Goal: Information Seeking & Learning: Learn about a topic

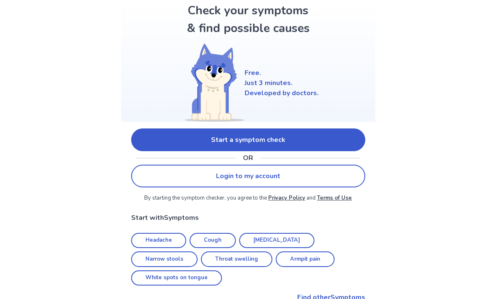
scroll to position [43, 0]
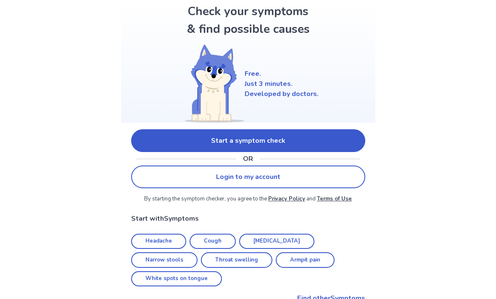
click at [263, 147] on link "Start a symptom check" at bounding box center [248, 140] width 234 height 23
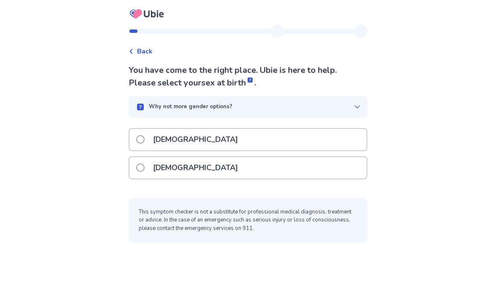
click at [151, 157] on label "[DEMOGRAPHIC_DATA]" at bounding box center [189, 167] width 107 height 21
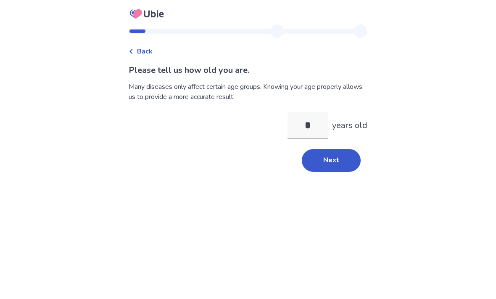
type input "**"
click at [325, 162] on button "Next" at bounding box center [331, 160] width 59 height 23
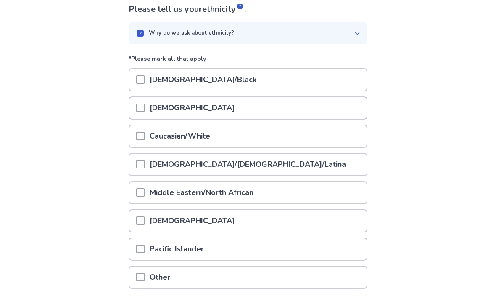
click at [145, 136] on span at bounding box center [140, 136] width 8 height 8
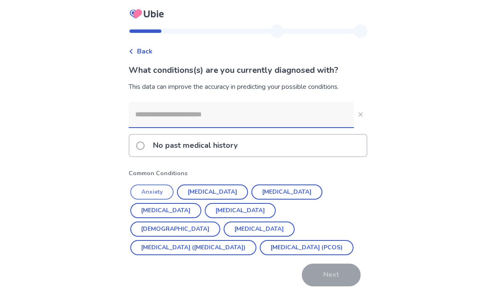
click at [160, 190] on button "Anxiety" at bounding box center [151, 191] width 43 height 15
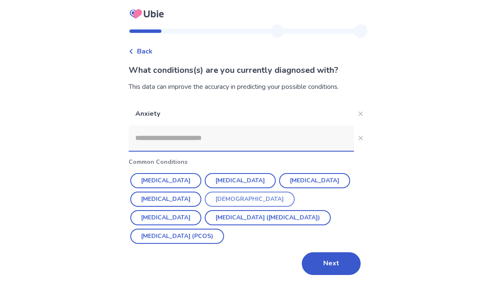
click at [231, 196] on button "[DEMOGRAPHIC_DATA]" at bounding box center [250, 198] width 90 height 15
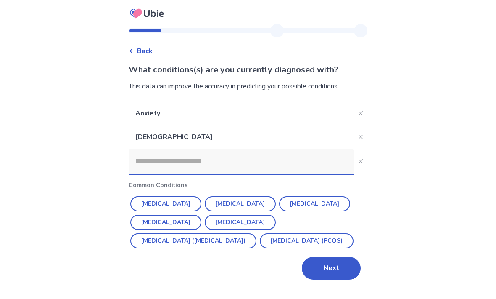
scroll to position [28, 0]
click at [337, 260] on button "Next" at bounding box center [331, 268] width 59 height 23
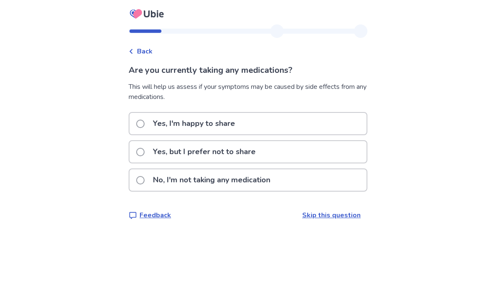
click at [150, 121] on label "Yes, I'm happy to share" at bounding box center [188, 123] width 104 height 21
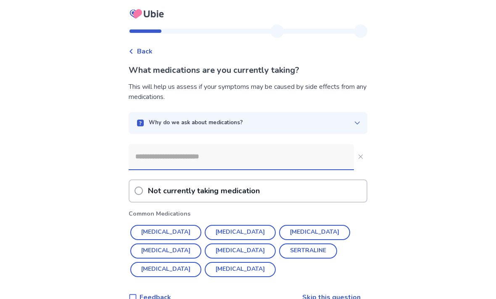
click at [159, 154] on input at bounding box center [241, 156] width 225 height 25
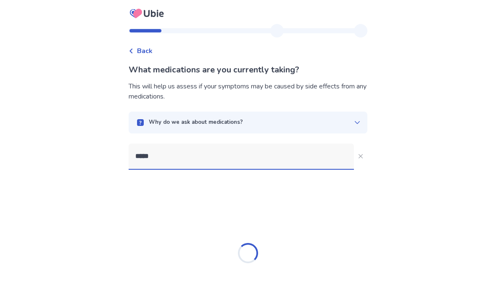
type input "****"
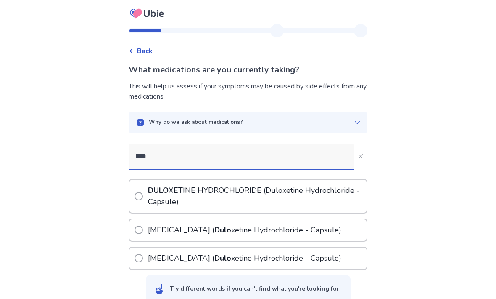
click at [143, 196] on span at bounding box center [139, 196] width 8 height 8
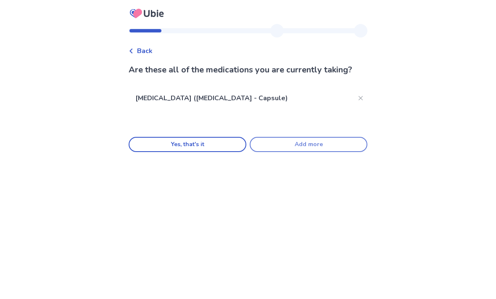
click at [281, 152] on button "Add more" at bounding box center [309, 144] width 118 height 15
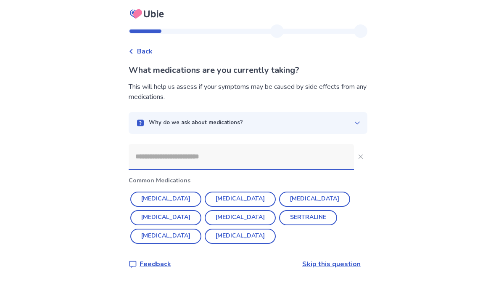
click at [156, 157] on input at bounding box center [241, 156] width 225 height 25
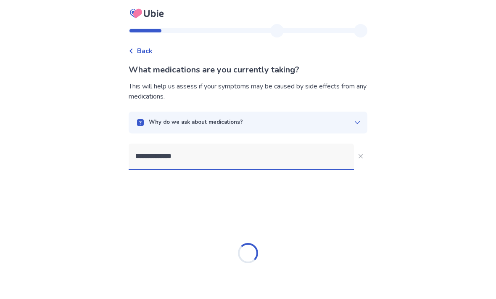
type input "**********"
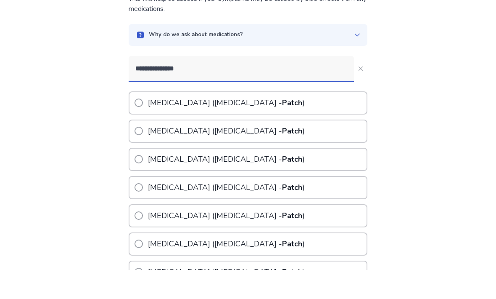
scroll to position [59, 0]
click at [148, 262] on label "[MEDICAL_DATA] ([MEDICAL_DATA] - Patch )" at bounding box center [221, 272] width 172 height 21
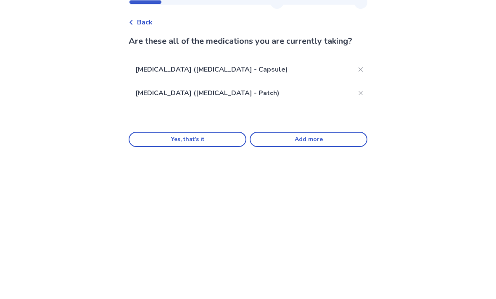
scroll to position [0, 0]
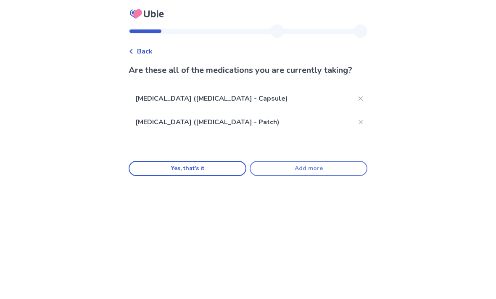
click at [305, 176] on button "Add more" at bounding box center [309, 168] width 118 height 15
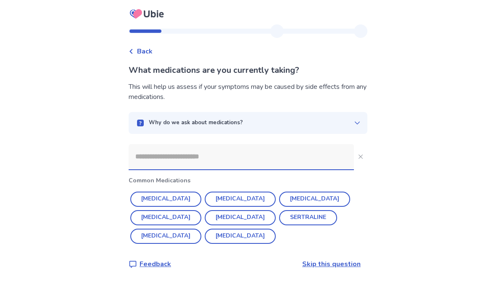
click at [151, 161] on input at bounding box center [241, 156] width 225 height 25
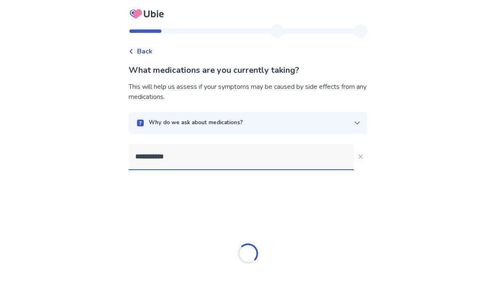
type input "**********"
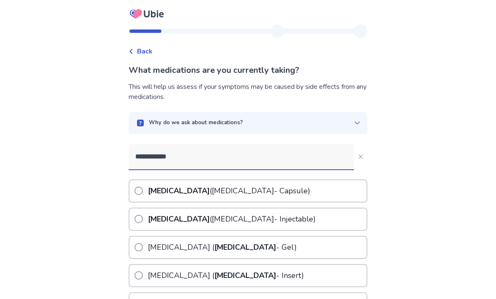
click at [143, 191] on span at bounding box center [139, 190] width 8 height 8
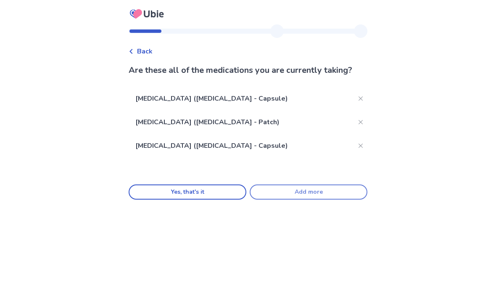
click at [297, 197] on button "Add more" at bounding box center [309, 191] width 118 height 15
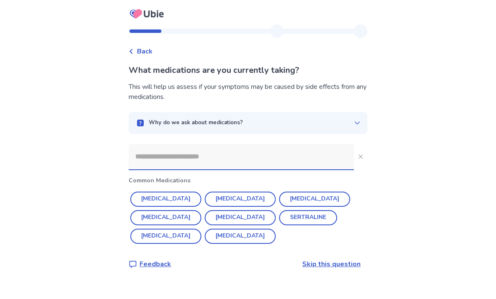
click at [148, 159] on input at bounding box center [241, 156] width 225 height 25
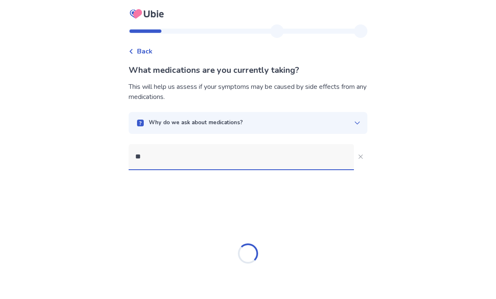
type input "*"
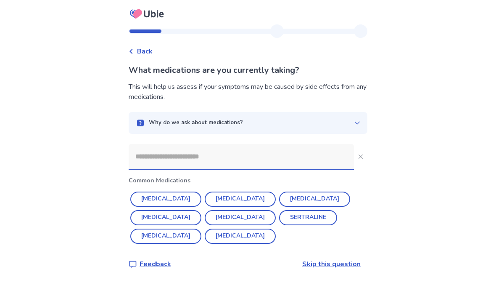
click at [328, 259] on link "Skip this question" at bounding box center [331, 263] width 58 height 9
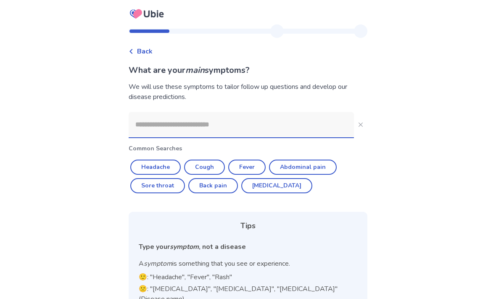
click at [155, 124] on input at bounding box center [241, 124] width 225 height 25
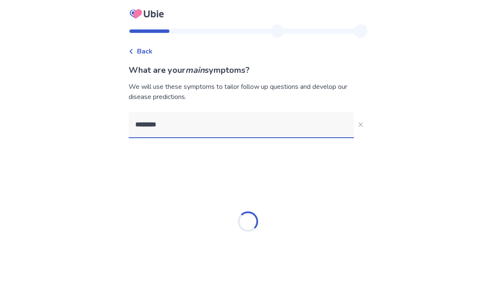
type input "*********"
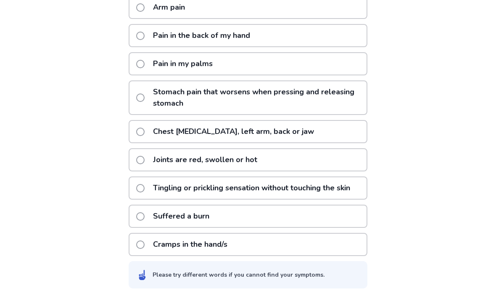
scroll to position [202, 0]
click at [143, 193] on span at bounding box center [140, 188] width 8 height 8
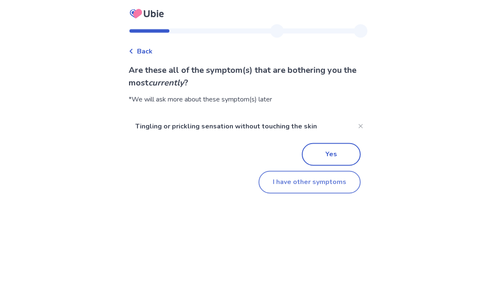
click at [303, 177] on button "I have other symptoms" at bounding box center [310, 182] width 102 height 23
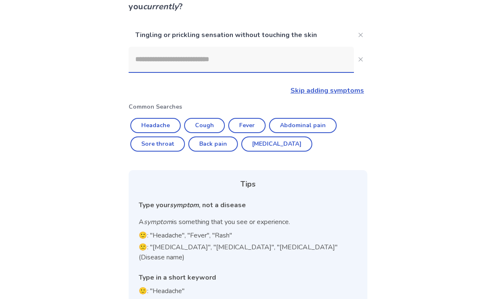
scroll to position [76, 0]
click at [156, 62] on input at bounding box center [241, 59] width 225 height 25
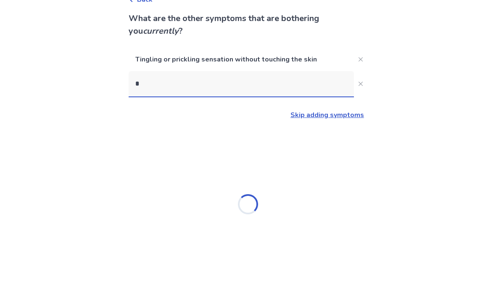
scroll to position [24, 0]
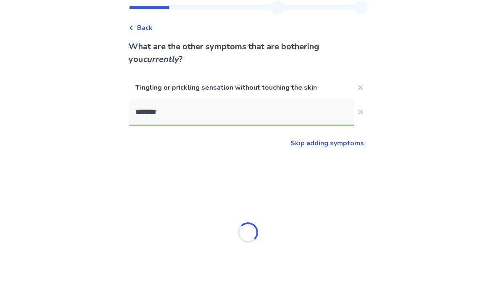
type input "*********"
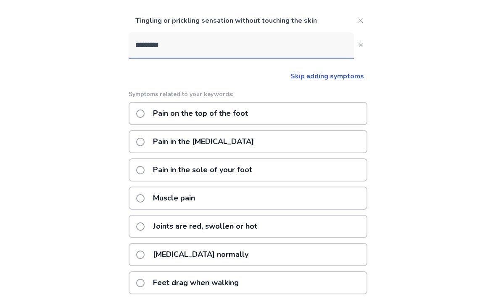
scroll to position [90, 0]
click at [145, 110] on span at bounding box center [140, 114] width 8 height 8
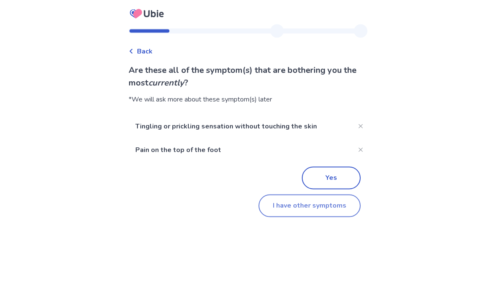
click at [316, 209] on button "I have other symptoms" at bounding box center [310, 205] width 102 height 23
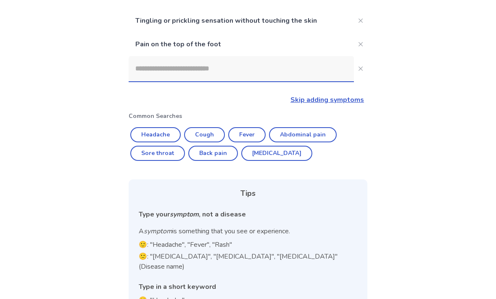
click at [137, 72] on input at bounding box center [241, 68] width 225 height 25
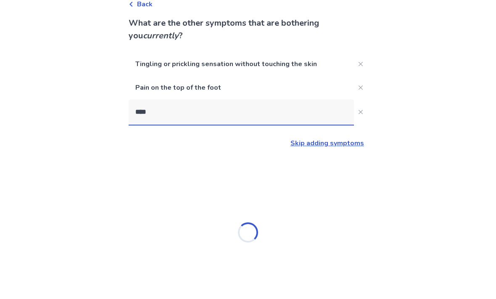
scroll to position [0, 0]
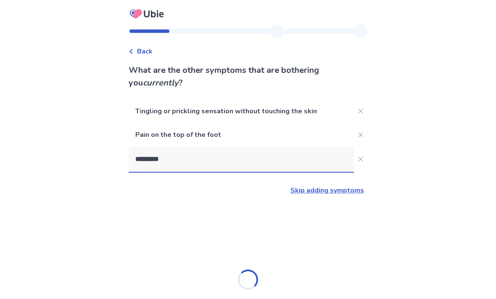
type input "**********"
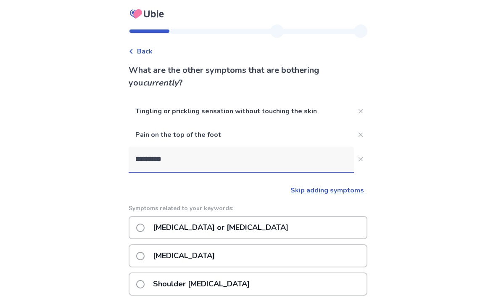
click at [145, 226] on span at bounding box center [140, 227] width 8 height 8
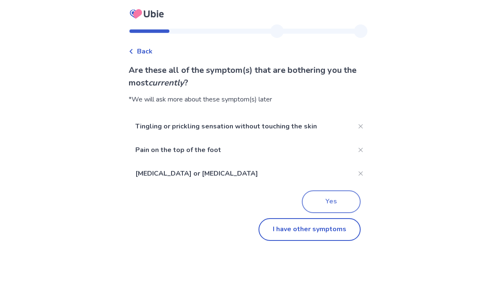
click at [326, 203] on button "Yes" at bounding box center [331, 201] width 59 height 23
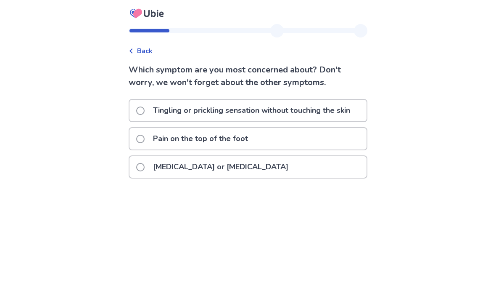
click at [140, 53] on div "Back" at bounding box center [141, 51] width 24 height 10
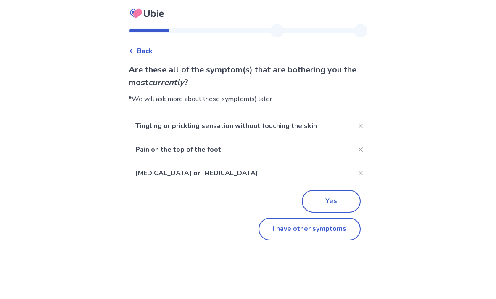
scroll to position [27, 0]
click at [303, 218] on button "I have other symptoms" at bounding box center [310, 229] width 102 height 23
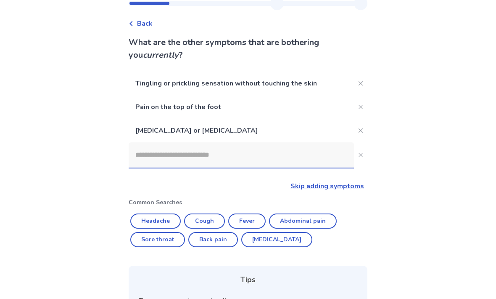
click at [147, 154] on input at bounding box center [241, 154] width 225 height 25
type input "*"
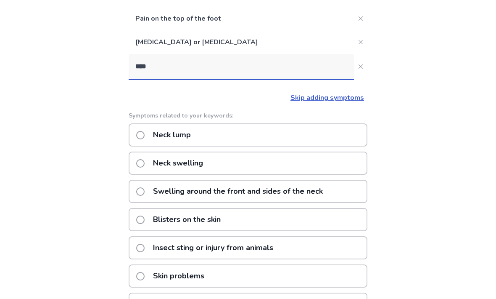
scroll to position [106, 0]
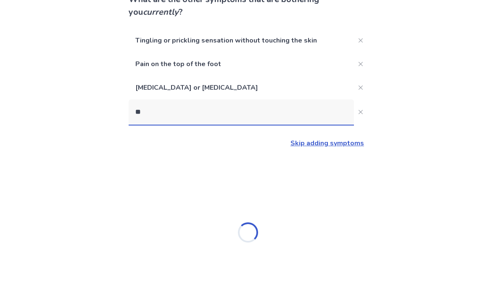
type input "*"
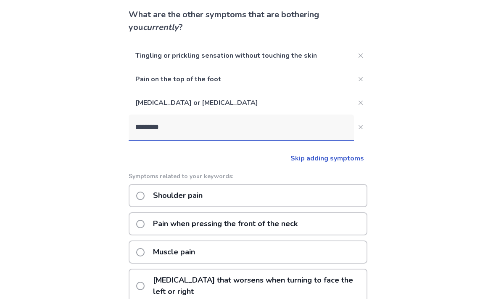
scroll to position [48, 0]
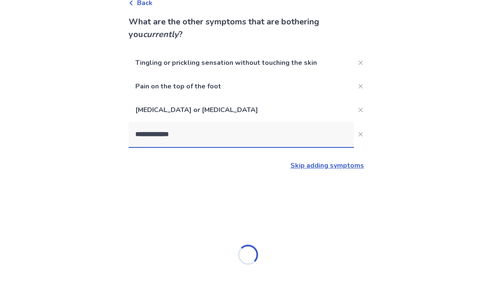
type input "**********"
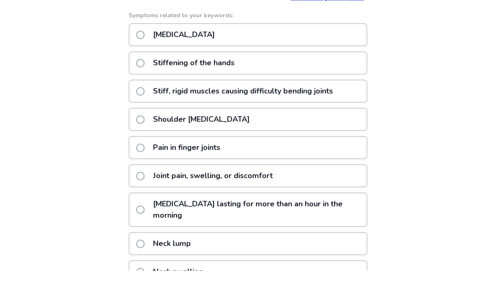
scroll to position [193, 0]
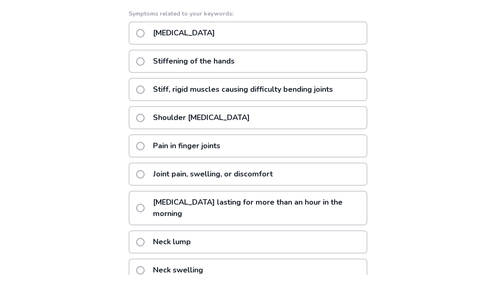
click at [148, 75] on label "Stiffening of the hands" at bounding box center [187, 85] width 103 height 21
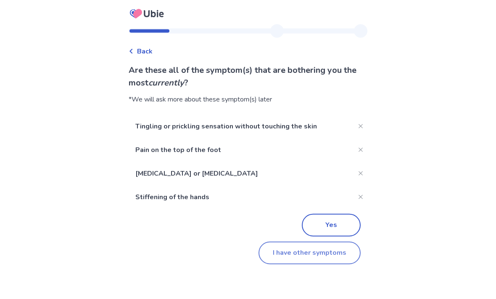
click at [297, 255] on button "I have other symptoms" at bounding box center [310, 252] width 102 height 23
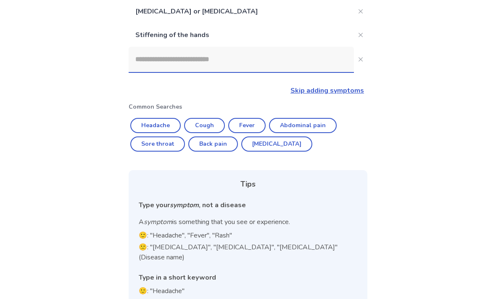
scroll to position [146, 0]
click at [159, 62] on input at bounding box center [241, 59] width 225 height 25
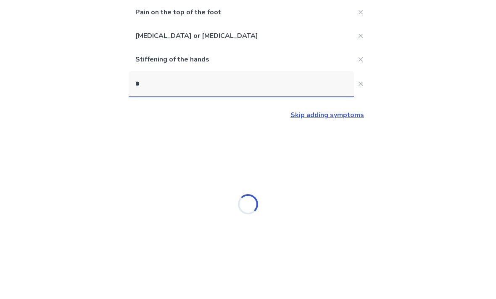
scroll to position [94, 0]
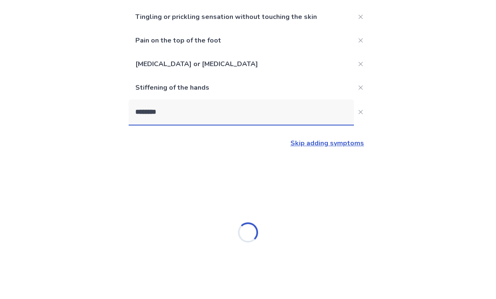
type input "*********"
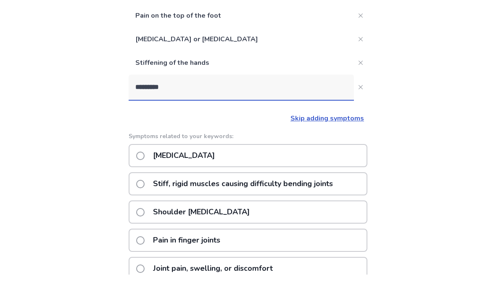
scroll to position [166, 0]
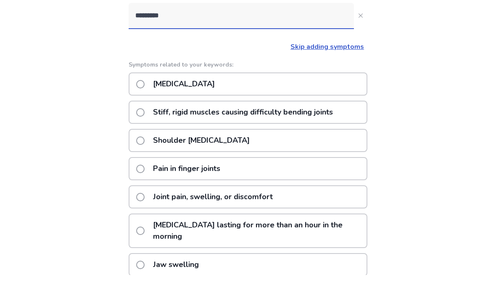
click at [145, 104] on span at bounding box center [140, 108] width 8 height 8
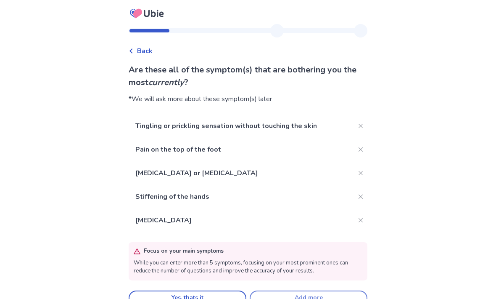
click at [304, 297] on button "Add more" at bounding box center [309, 298] width 118 height 15
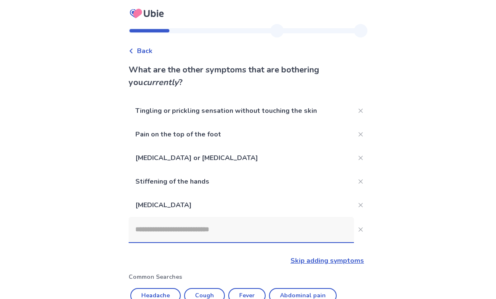
scroll to position [170, 0]
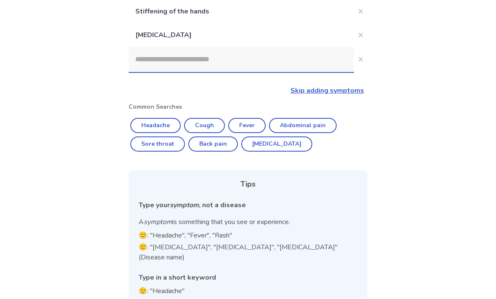
click at [159, 63] on input at bounding box center [241, 59] width 225 height 25
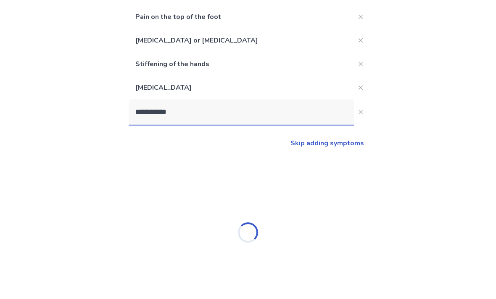
type input "**********"
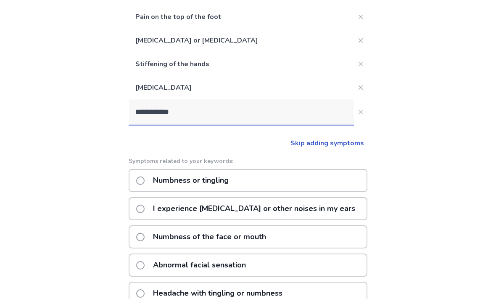
click at [145, 178] on span at bounding box center [140, 180] width 8 height 8
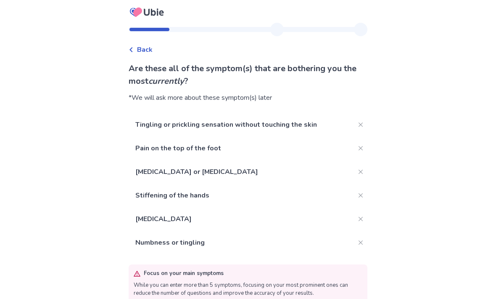
scroll to position [12, 0]
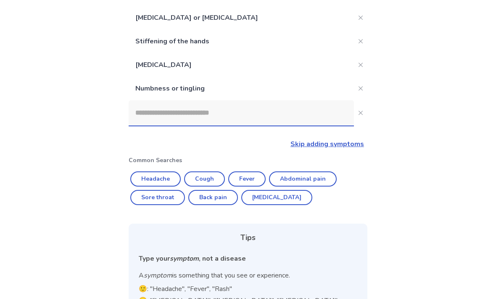
click at [158, 116] on input at bounding box center [241, 113] width 225 height 25
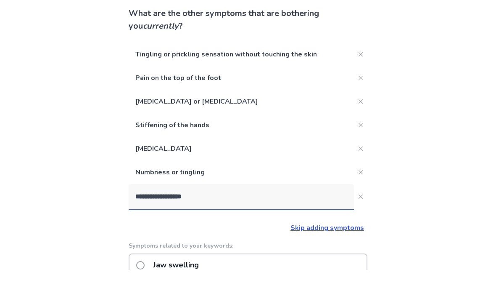
scroll to position [29, 0]
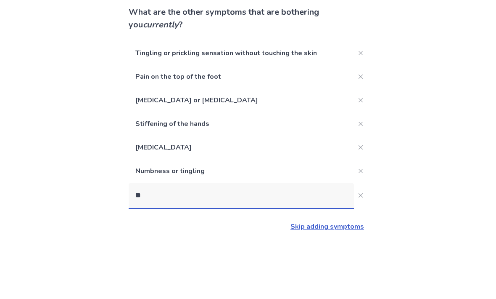
type input "*"
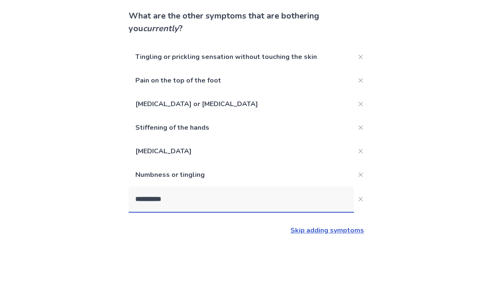
scroll to position [25, 0]
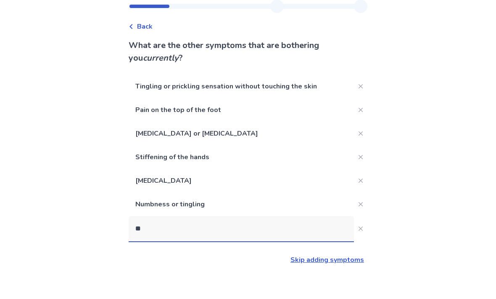
type input "*"
type input "**********"
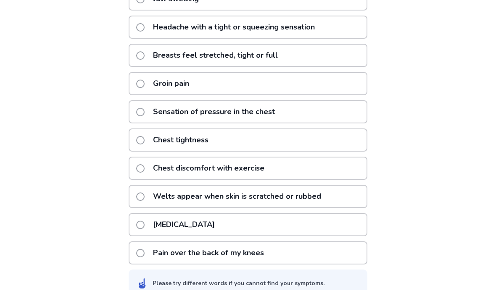
scroll to position [331, 0]
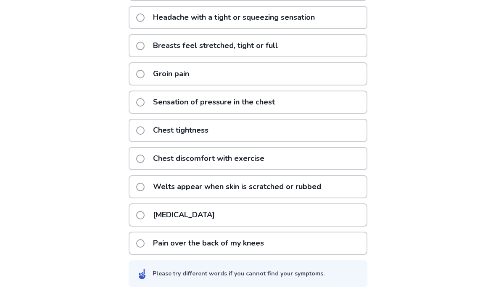
click at [141, 217] on label "[MEDICAL_DATA]" at bounding box center [178, 216] width 84 height 21
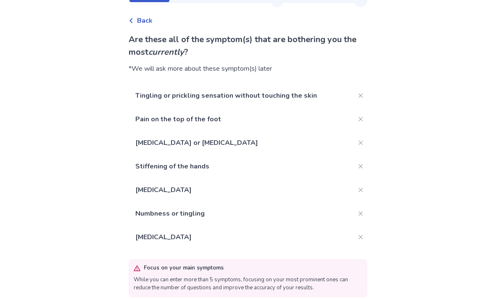
scroll to position [36, 0]
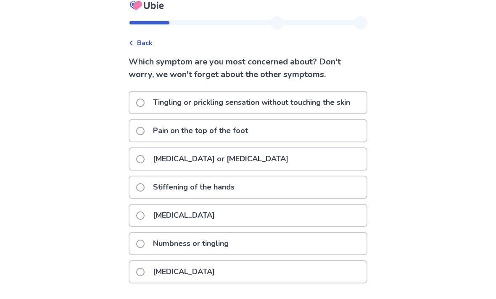
scroll to position [28, 0]
click at [145, 212] on span at bounding box center [140, 216] width 8 height 8
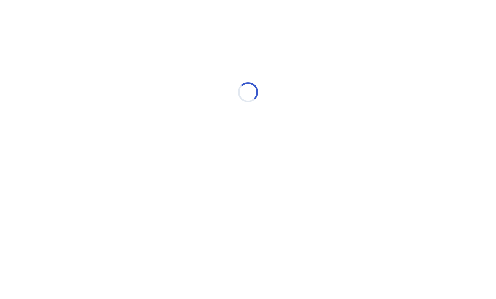
scroll to position [0, 0]
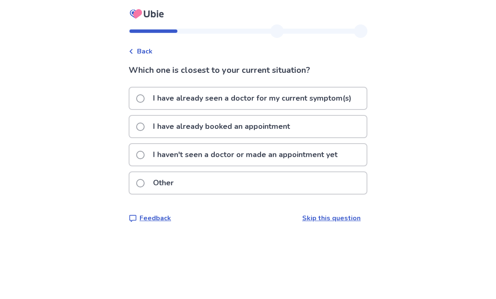
click at [145, 99] on span at bounding box center [140, 98] width 8 height 8
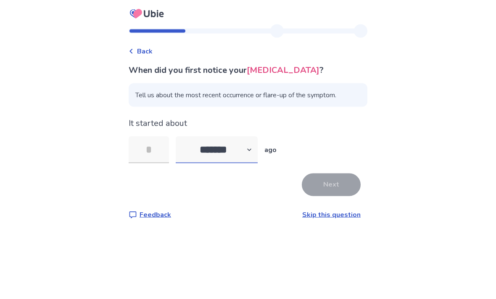
click at [257, 152] on select "******* ****** ******* ******** *******" at bounding box center [217, 149] width 82 height 27
select select "*"
click at [152, 151] on input "tel" at bounding box center [149, 149] width 40 height 27
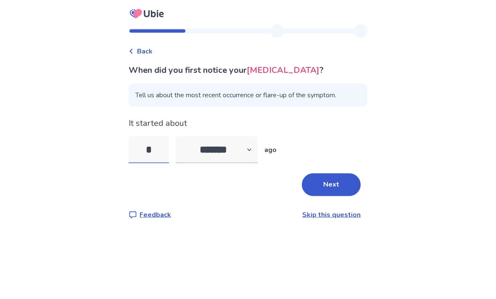
type input "**"
click at [325, 189] on button "Next" at bounding box center [331, 184] width 59 height 23
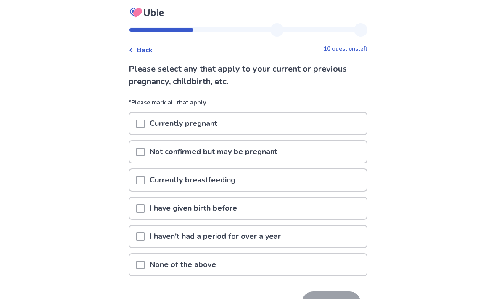
scroll to position [26, 0]
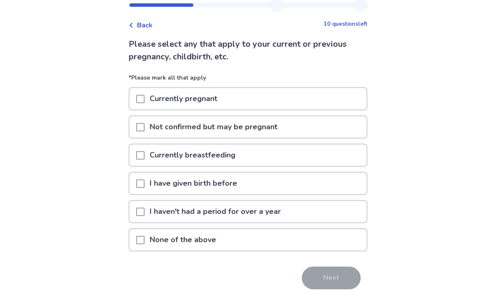
click at [145, 184] on span at bounding box center [140, 184] width 8 height 8
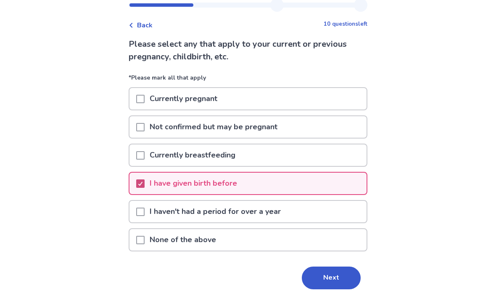
click at [135, 216] on div "I haven't had a period for over a year" at bounding box center [248, 211] width 237 height 21
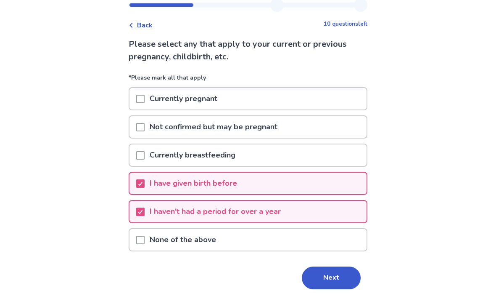
click at [145, 220] on div at bounding box center [140, 211] width 8 height 21
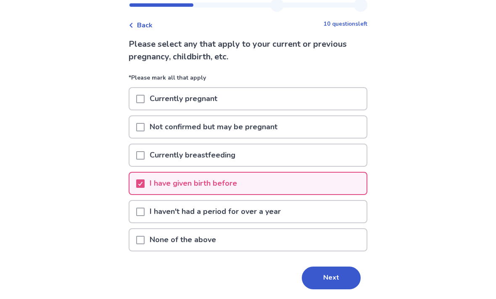
click at [145, 208] on span at bounding box center [140, 212] width 8 height 8
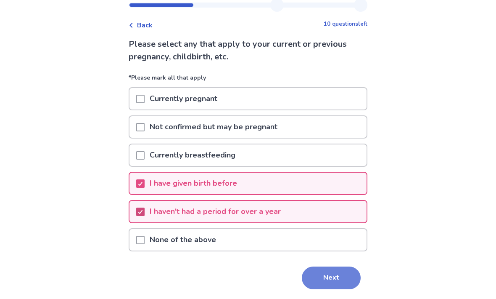
click at [326, 281] on button "Next" at bounding box center [331, 278] width 59 height 23
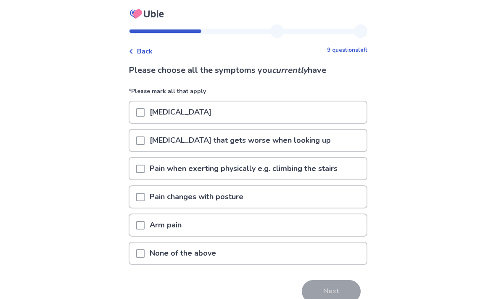
click at [145, 195] on span at bounding box center [140, 197] width 8 height 8
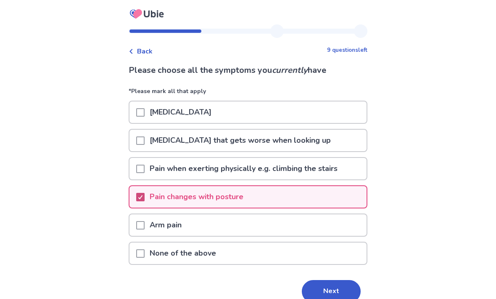
click at [145, 139] on span at bounding box center [140, 140] width 8 height 8
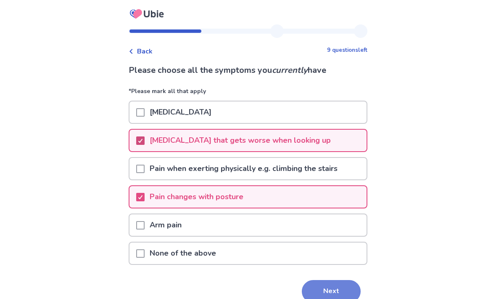
click at [330, 291] on button "Next" at bounding box center [331, 291] width 59 height 23
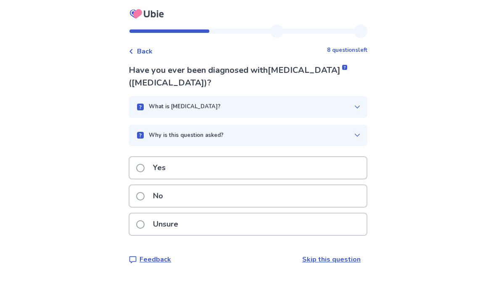
click at [148, 163] on label "Yes" at bounding box center [153, 167] width 34 height 21
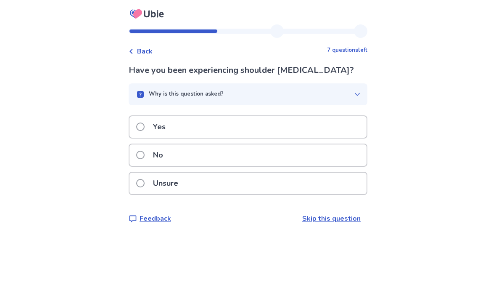
click at [149, 131] on label "Yes" at bounding box center [153, 126] width 34 height 21
click at [144, 183] on span at bounding box center [140, 183] width 8 height 8
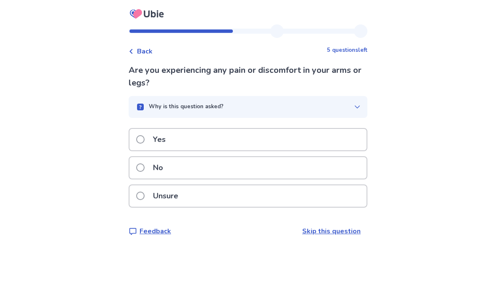
click at [143, 136] on span at bounding box center [140, 139] width 8 height 8
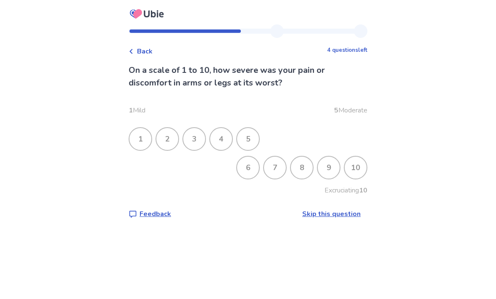
click at [268, 163] on div "7" at bounding box center [275, 167] width 22 height 22
click at [351, 169] on div "10" at bounding box center [356, 167] width 22 height 22
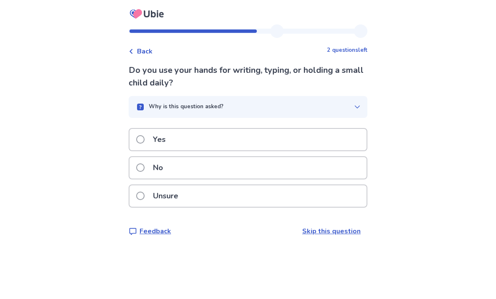
click at [150, 134] on label "Yes" at bounding box center [153, 139] width 34 height 21
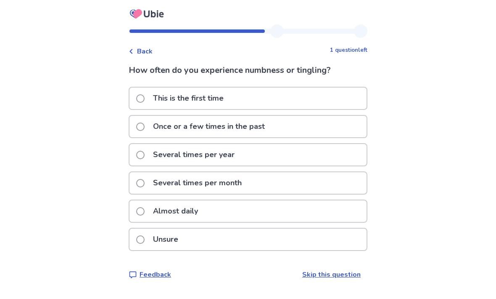
click at [150, 215] on label "Almost daily" at bounding box center [169, 210] width 67 height 21
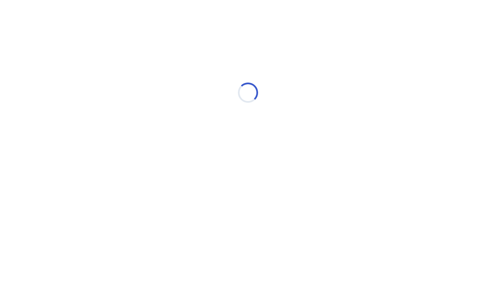
click at [150, 177] on html "Loading... Ubie Symptom Checker" at bounding box center [248, 88] width 496 height 177
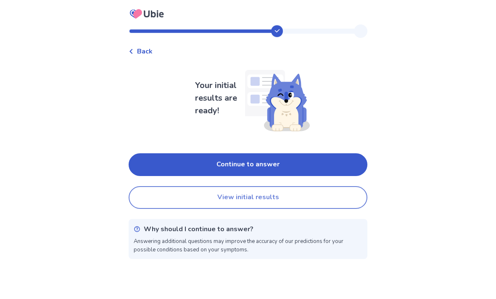
click at [250, 195] on button "View initial results" at bounding box center [248, 197] width 239 height 23
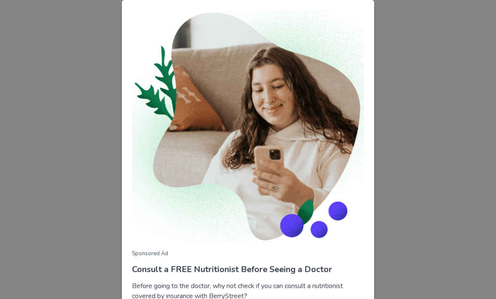
scroll to position [69, 0]
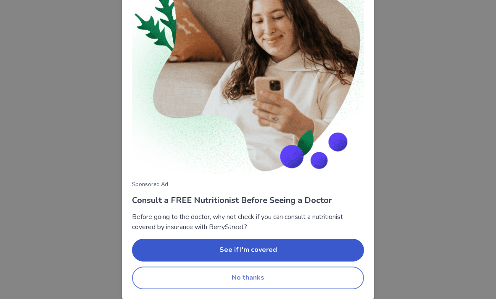
click at [248, 279] on button "No thanks" at bounding box center [248, 277] width 232 height 23
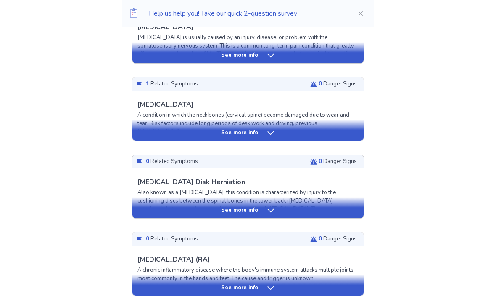
scroll to position [268, 0]
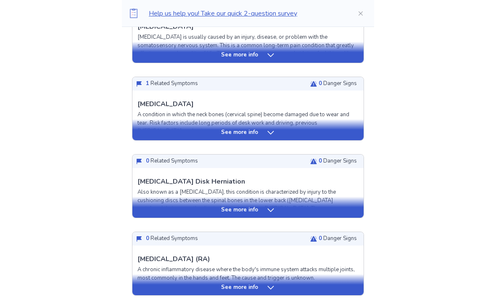
click at [317, 109] on div "[MEDICAL_DATA] A condition in which the neck bones (cervical spine) become dama…" at bounding box center [248, 117] width 221 height 37
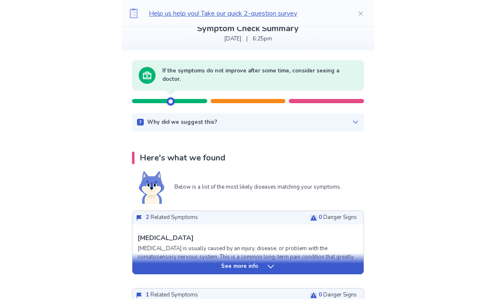
scroll to position [53, 0]
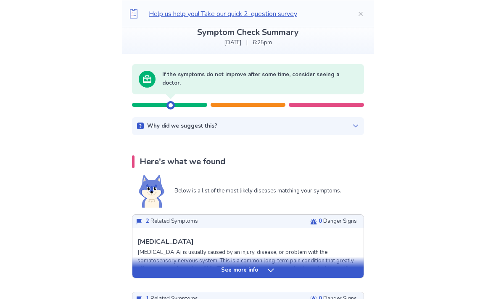
click at [231, 271] on p "See more info" at bounding box center [239, 269] width 37 height 8
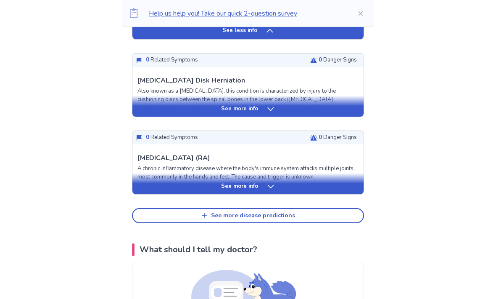
scroll to position [1708, 0]
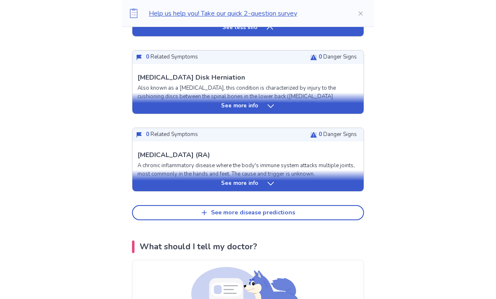
click at [242, 110] on p "See more info" at bounding box center [239, 106] width 37 height 8
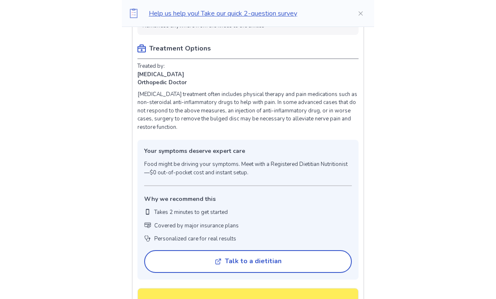
scroll to position [2061, 0]
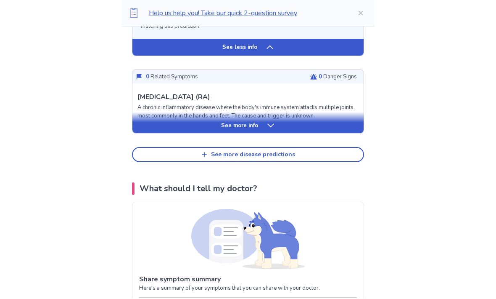
click at [235, 122] on p "See more info" at bounding box center [239, 126] width 37 height 8
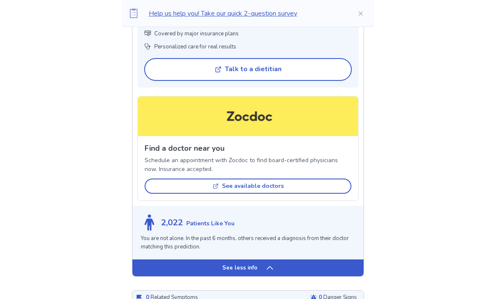
scroll to position [2159, 0]
